Goal: Check status

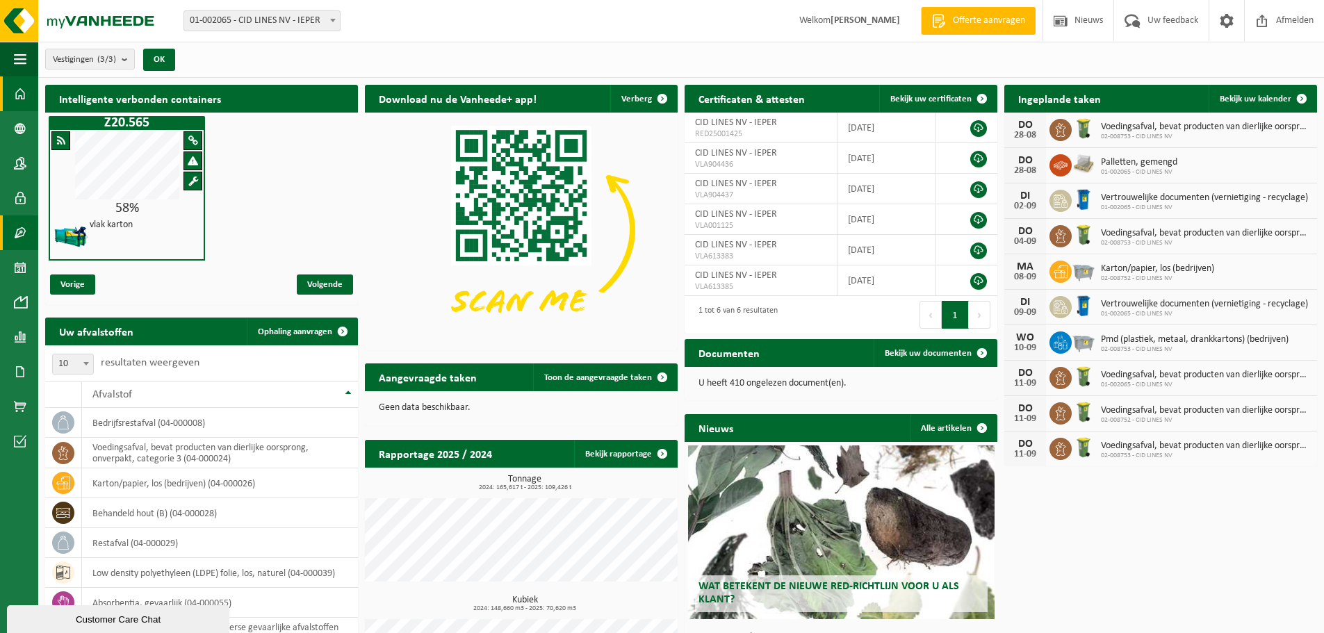
click at [22, 218] on span at bounding box center [20, 232] width 13 height 35
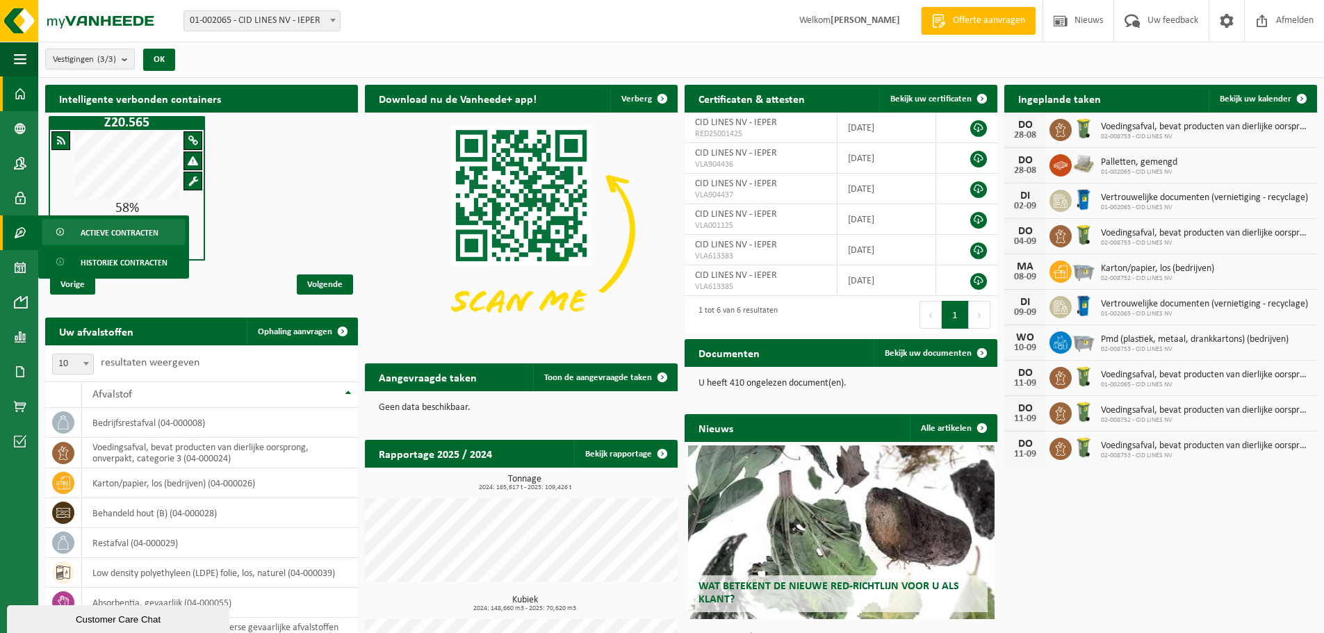
click at [61, 229] on span at bounding box center [61, 233] width 11 height 26
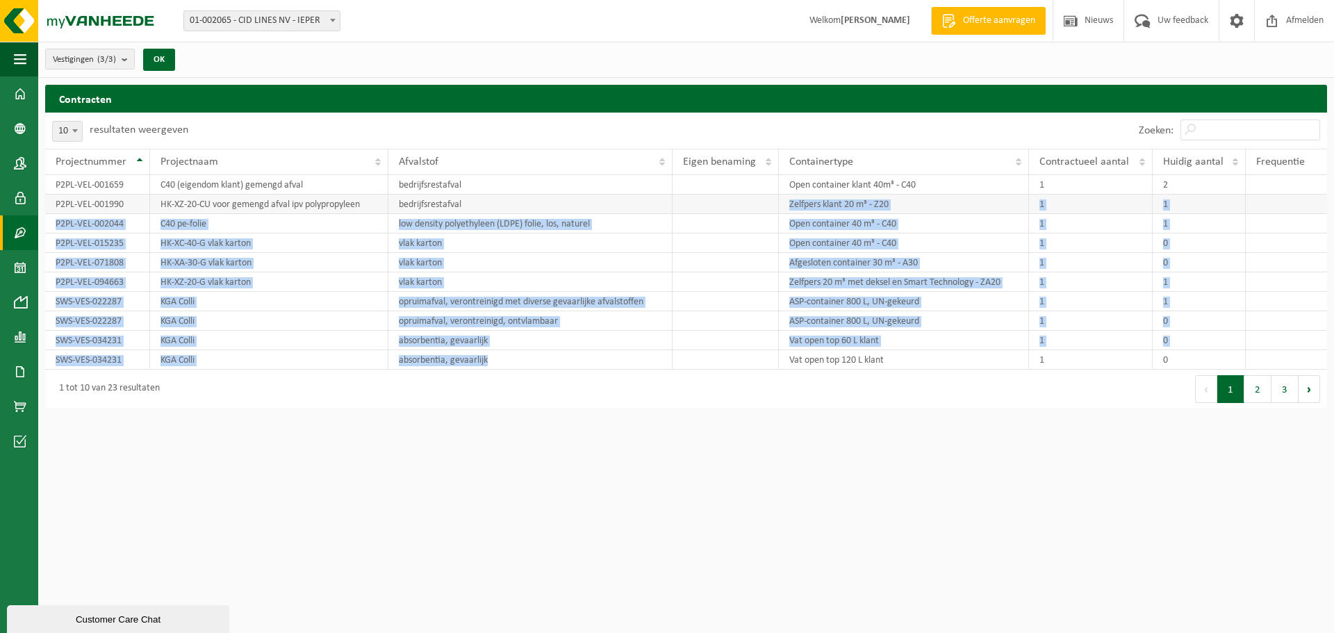
drag, startPoint x: 591, startPoint y: 358, endPoint x: 603, endPoint y: 209, distance: 149.8
click at [603, 209] on tbody "P2PL-VEL-001659 C40 (eigendom klant) gemengd afval bedrijfsrestafval Open conta…" at bounding box center [686, 272] width 1282 height 195
click at [649, 429] on html "Vestiging: 01-002065 - CID LINES NV - IEPER 02-008753 - CID LINES NV - IEPER 02…" at bounding box center [667, 316] width 1334 height 633
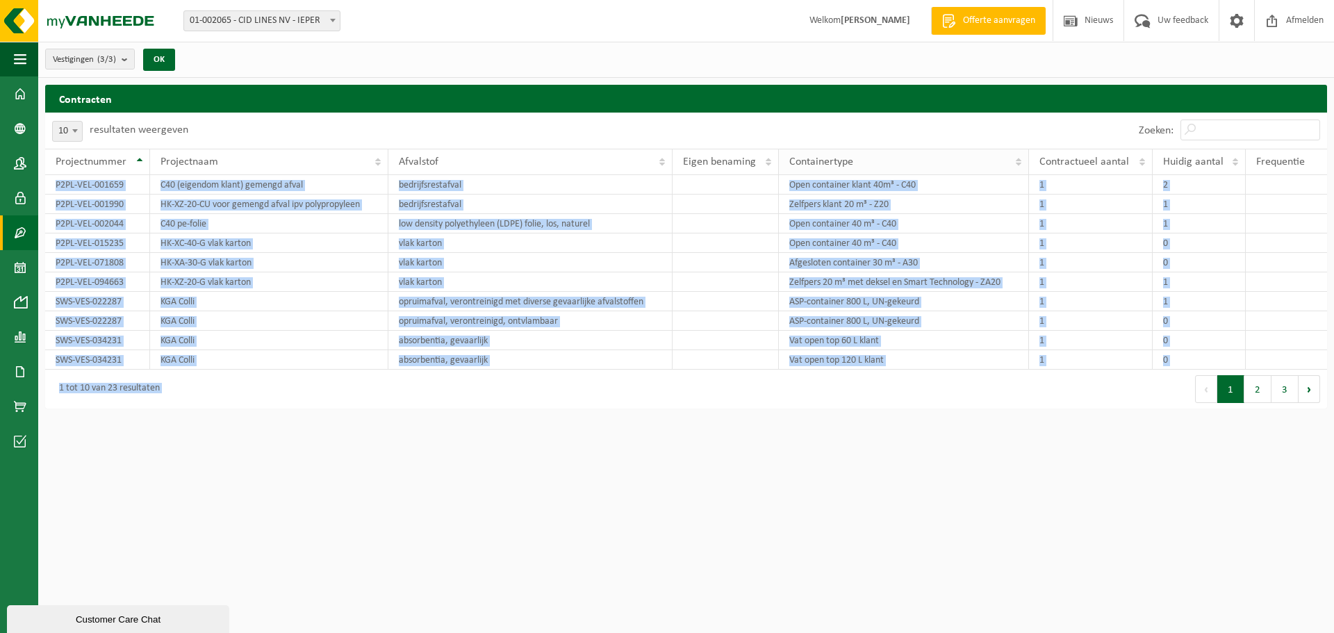
drag, startPoint x: 909, startPoint y: 377, endPoint x: 920, endPoint y: 165, distance: 212.2
click at [920, 161] on div "10 25 50 100 10 resultaten weergeven Zoeken: Projectnummer Projectnaam Afvalsto…" at bounding box center [686, 261] width 1282 height 296
click at [855, 402] on div "Eerste Vorige 1 2 3 Volgende Laatste" at bounding box center [1006, 389] width 641 height 39
drag, startPoint x: 545, startPoint y: 175, endPoint x: 567, endPoint y: 421, distance: 246.9
click at [567, 421] on html "Vestiging: 01-002065 - CID LINES NV - IEPER 02-008753 - CID LINES NV - IEPER 02…" at bounding box center [667, 316] width 1334 height 633
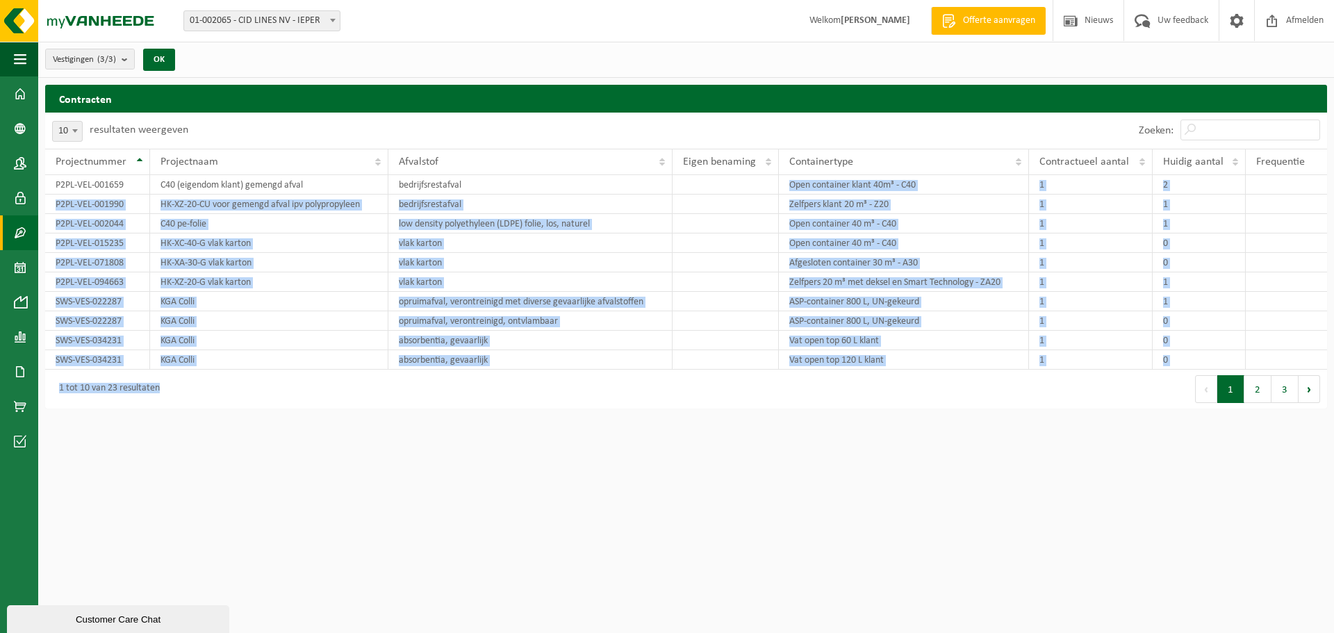
click at [576, 418] on html "Vestiging: 01-002065 - CID LINES NV - IEPER 02-008753 - CID LINES NV - IEPER 02…" at bounding box center [667, 316] width 1334 height 633
